Goal: Information Seeking & Learning: Learn about a topic

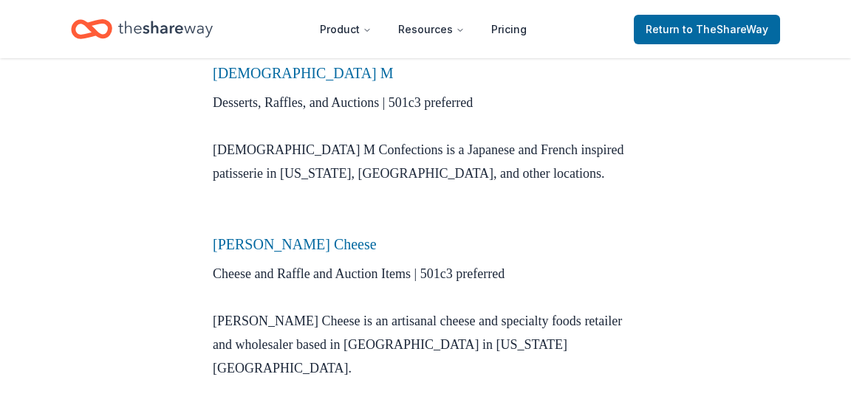
scroll to position [1213, 0]
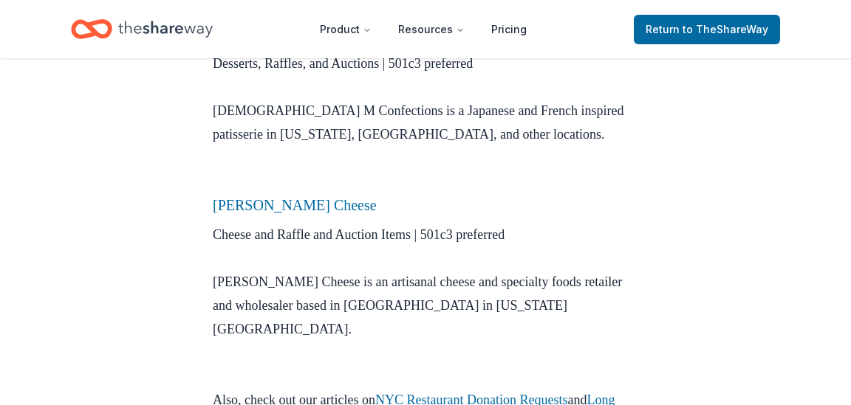
drag, startPoint x: 356, startPoint y: 221, endPoint x: 219, endPoint y: 219, distance: 136.6
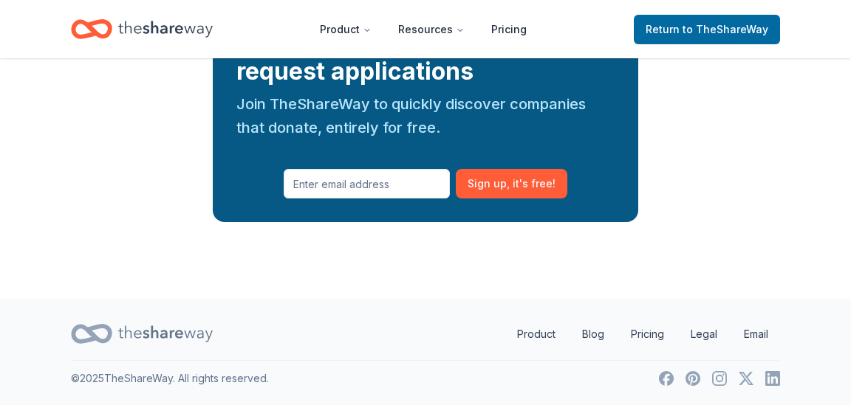
scroll to position [2602, 0]
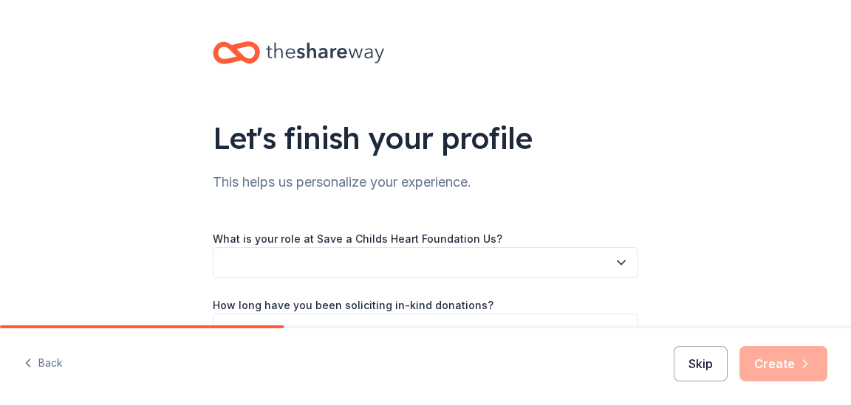
click at [674, 366] on button "Skip" at bounding box center [701, 363] width 54 height 35
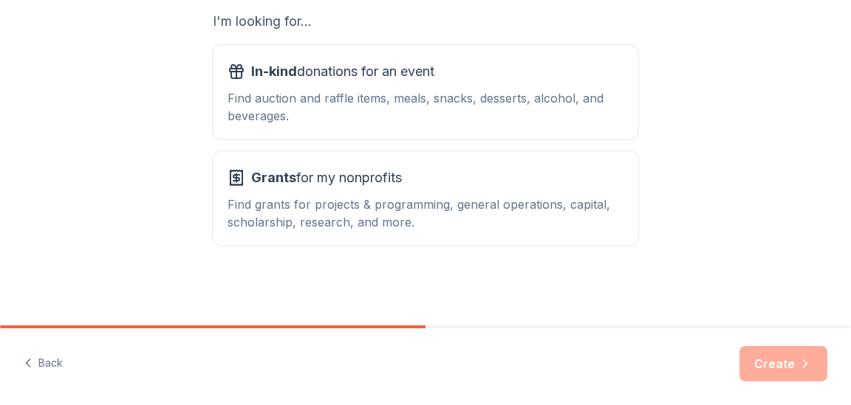
scroll to position [418, 0]
